Goal: Information Seeking & Learning: Learn about a topic

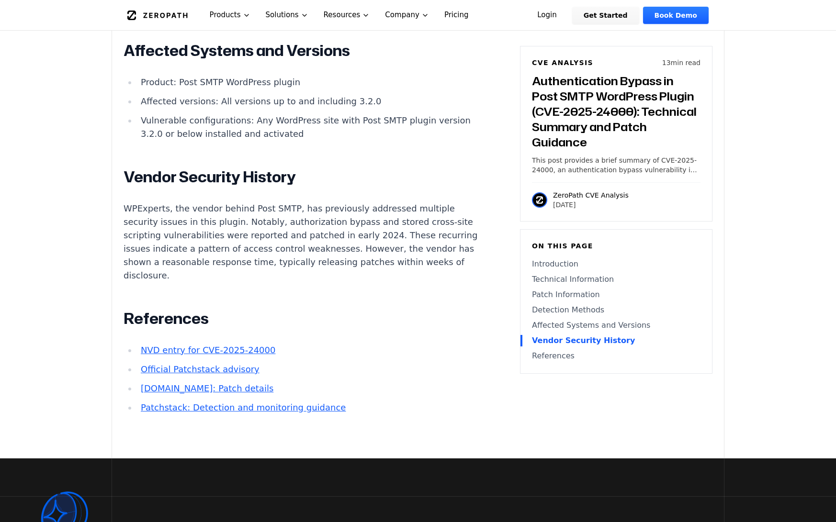
scroll to position [2202, 0]
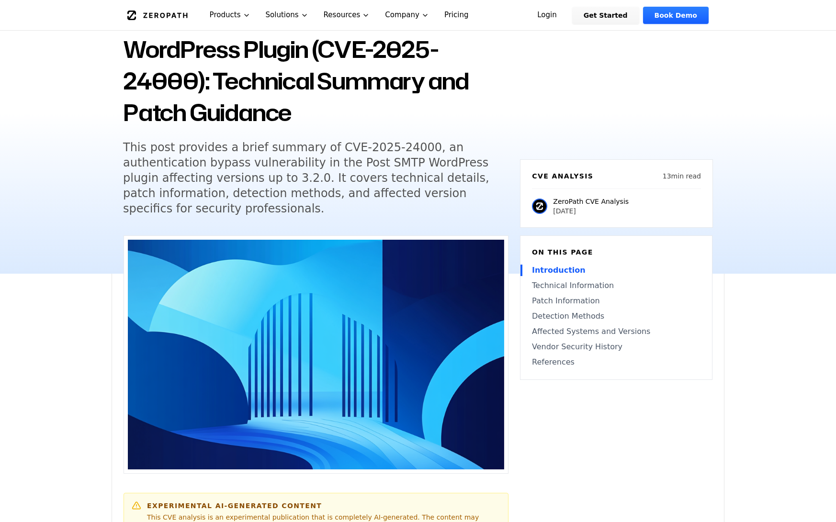
scroll to position [48, 0]
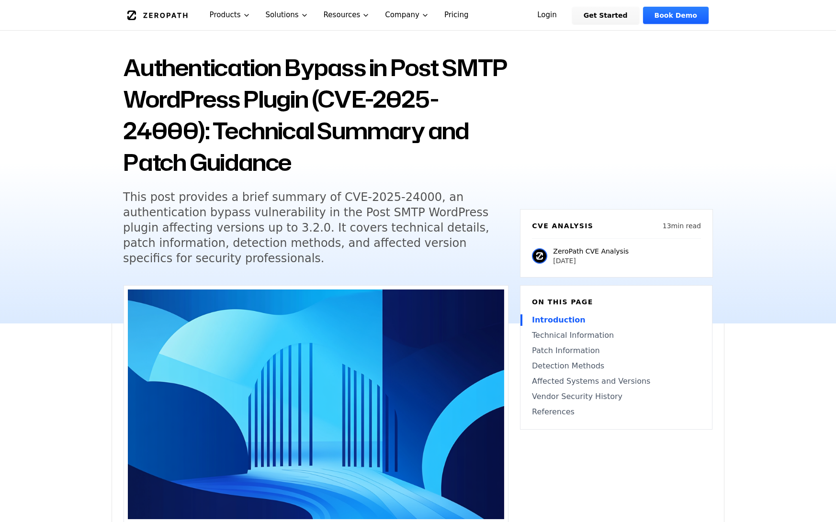
drag, startPoint x: 481, startPoint y: 145, endPoint x: 462, endPoint y: 162, distance: 25.4
click at [481, 145] on h1 "Authentication Bypass in Post SMTP WordPress Plugin (CVE-2025-24000): Technical…" at bounding box center [315, 115] width 385 height 126
click at [493, 220] on div "Back to Blog Authentication Bypass in Post SMTP WordPress Plugin (CVE-2025-2400…" at bounding box center [315, 145] width 385 height 264
click at [512, 198] on div "Back to Blog Authentication Bypass in Post SMTP WordPress Plugin (CVE-2025-2400…" at bounding box center [418, 163] width 613 height 322
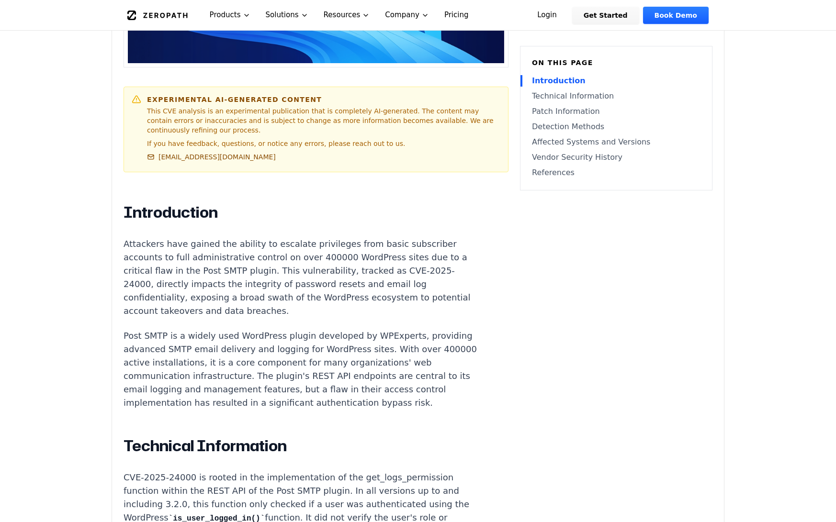
scroll to position [479, 0]
